Goal: Ask a question

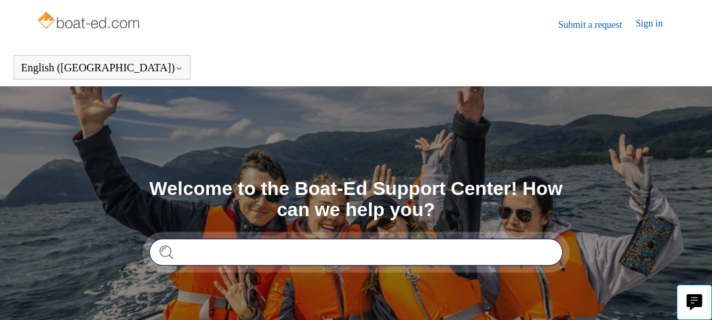
click at [186, 256] on input "Search" at bounding box center [356, 251] width 414 height 27
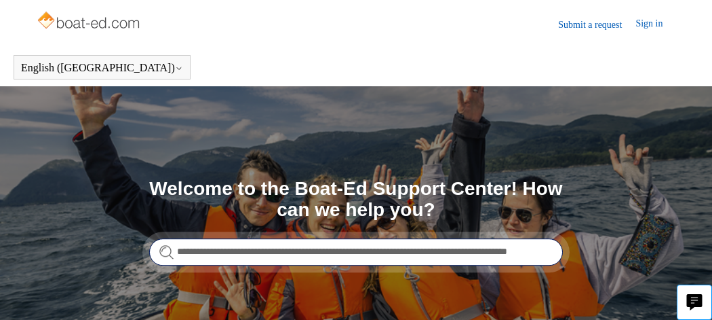
scroll to position [0, 39]
type input "**********"
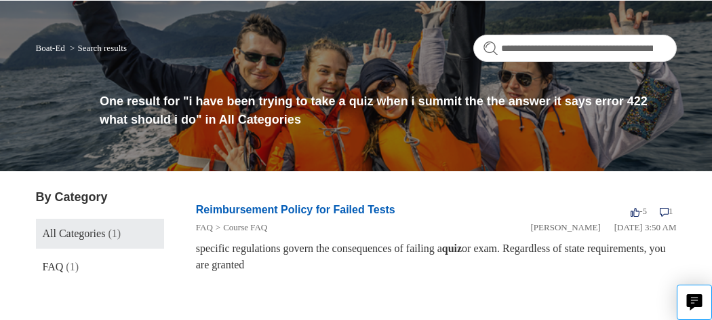
scroll to position [113, 0]
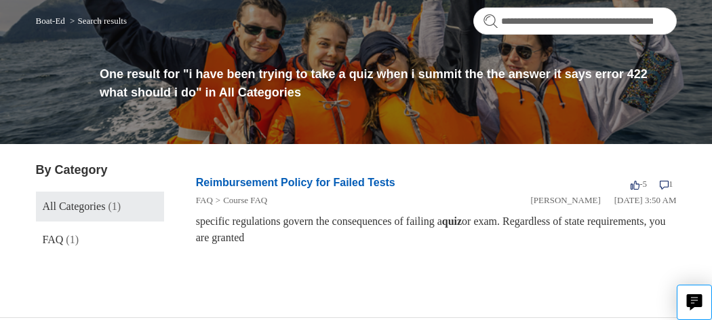
click at [121, 208] on span "(1)" at bounding box center [114, 206] width 13 height 12
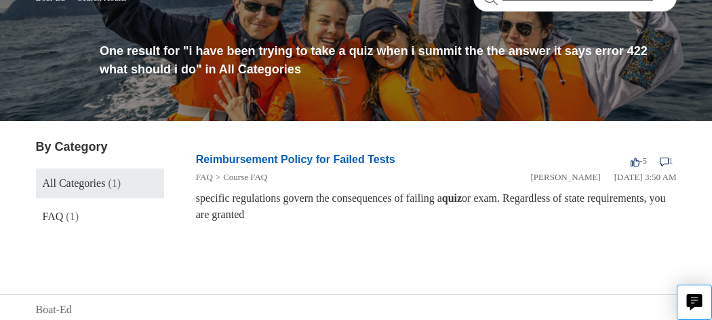
scroll to position [140, 0]
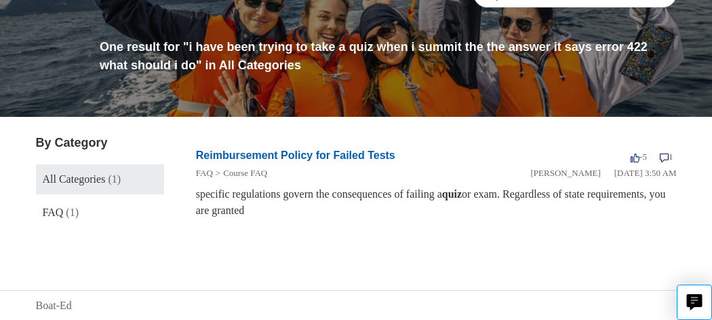
click at [662, 157] on icon at bounding box center [664, 157] width 9 height 9
click at [667, 161] on span "1 comment 1" at bounding box center [667, 156] width 20 height 19
click at [663, 153] on icon at bounding box center [665, 157] width 8 height 8
click at [586, 238] on section "Reimbursement Policy for Failed Tests -5 votes -5 1 comment 1 FAQ Course FAQ Sa…" at bounding box center [436, 191] width 481 height 115
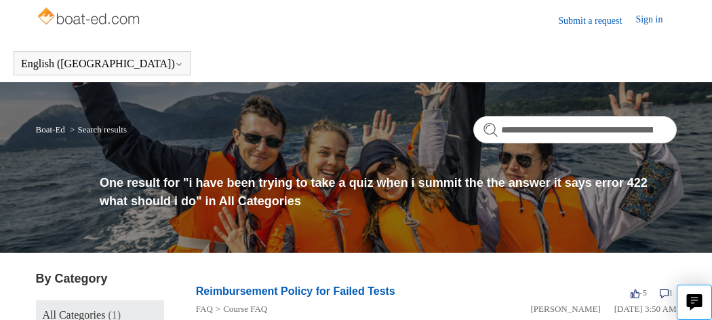
scroll to position [0, 0]
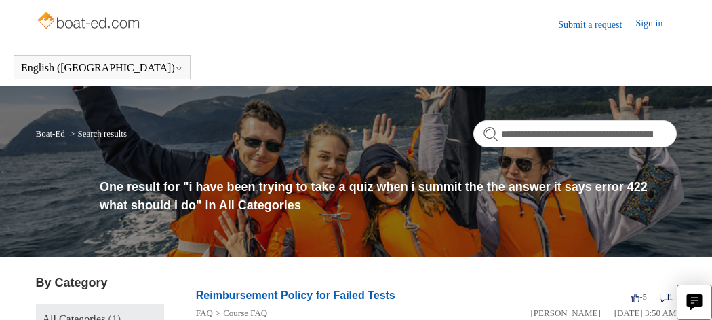
click at [592, 33] on header "Submit a request Sign in" at bounding box center [356, 24] width 712 height 48
click at [592, 28] on link "Submit a request" at bounding box center [596, 25] width 77 height 14
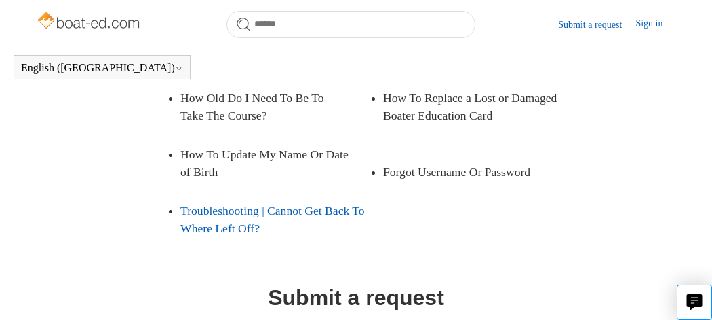
scroll to position [271, 0]
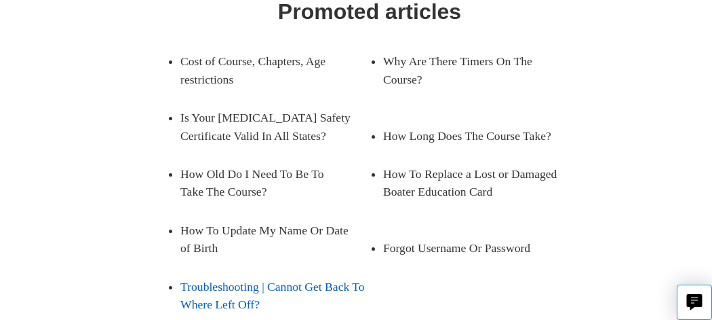
click at [275, 267] on link "Troubleshooting | Cannot Get Back To Where Left Off?" at bounding box center [274, 295] width 189 height 56
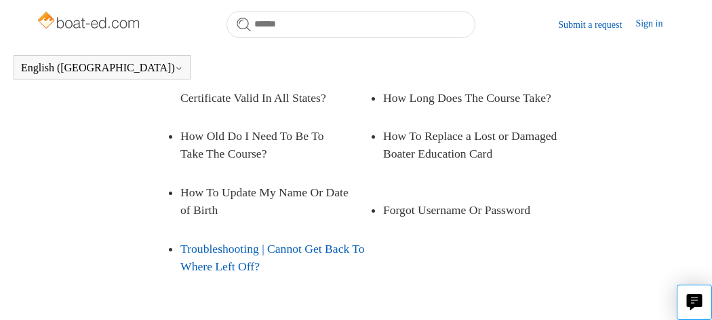
scroll to position [233, 0]
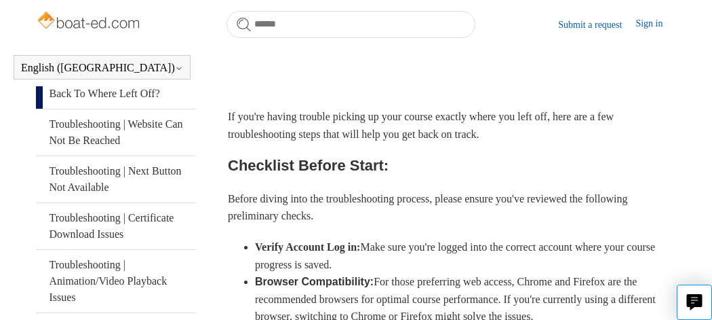
scroll to position [271, 0]
